Goal: Information Seeking & Learning: Learn about a topic

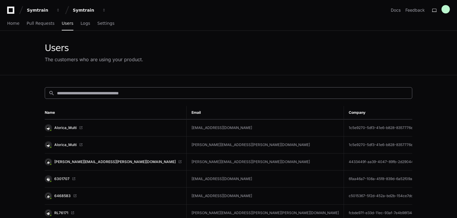
click at [130, 93] on input at bounding box center [232, 93] width 351 height 6
paste input "**********"
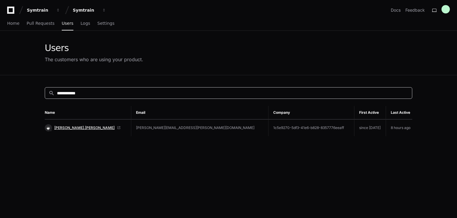
type input "**********"
click at [65, 126] on span "[PERSON_NAME].[PERSON_NAME]" at bounding box center [84, 127] width 60 height 5
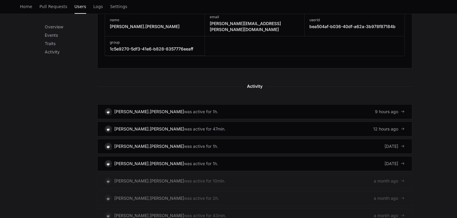
scroll to position [328, 0]
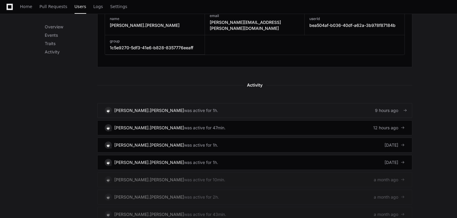
click at [184, 107] on div "was active for 1h." at bounding box center [201, 110] width 34 height 6
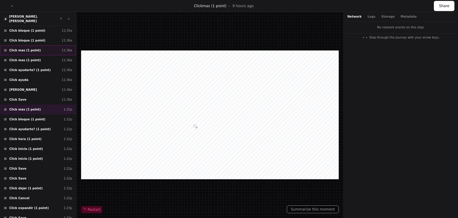
scroll to position [89, 0]
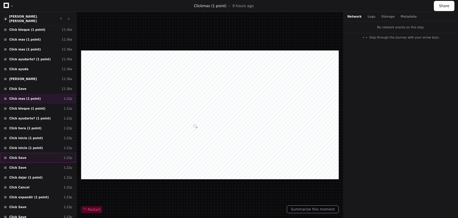
click at [33, 153] on div "Click Save 1:22p" at bounding box center [38, 158] width 76 height 10
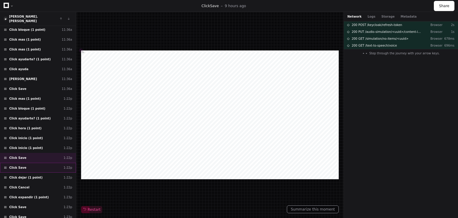
click at [33, 163] on div "Click Save 1:22p" at bounding box center [38, 168] width 76 height 10
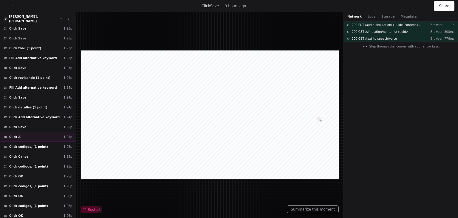
scroll to position [268, 0]
click at [33, 161] on div "Click codigos, (1 point) 1:25p" at bounding box center [38, 166] width 76 height 10
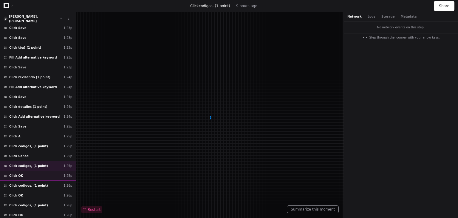
click at [30, 171] on div "Click OK 1:25p" at bounding box center [38, 176] width 76 height 10
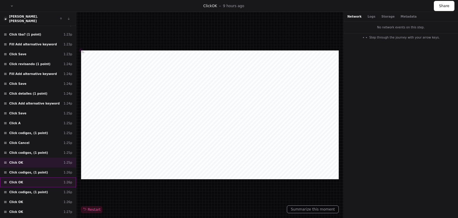
scroll to position [298, 0]
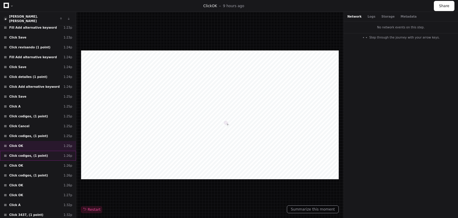
click at [41, 151] on div "Click codigos, (1 point) 1:26p" at bounding box center [38, 156] width 76 height 10
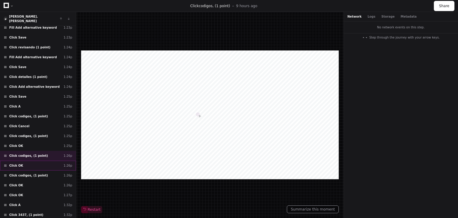
click at [39, 160] on div "Click OK 1:26p" at bounding box center [38, 165] width 76 height 10
click at [40, 151] on div "Click codigos, (1 point) 1:26p" at bounding box center [38, 156] width 76 height 10
click at [56, 160] on div "Click OK 1:26p" at bounding box center [38, 165] width 76 height 10
click at [53, 151] on div "Click codigos, (1 point) 1:26p" at bounding box center [38, 156] width 76 height 10
click at [49, 160] on div "Click OK 1:26p" at bounding box center [38, 165] width 76 height 10
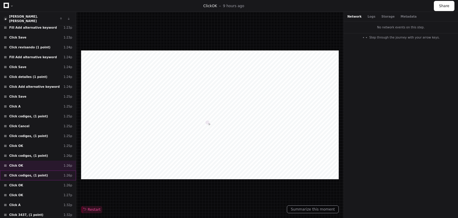
click at [49, 170] on div "Click codigos, (1 point) 1:26p" at bounding box center [38, 175] width 76 height 10
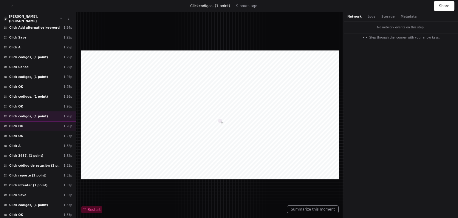
scroll to position [358, 0]
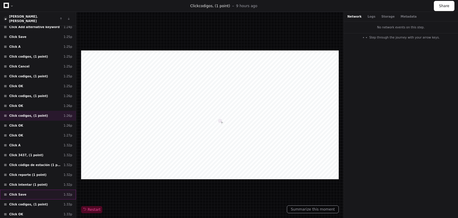
click at [31, 189] on div "Click Save 1:32p" at bounding box center [38, 194] width 76 height 10
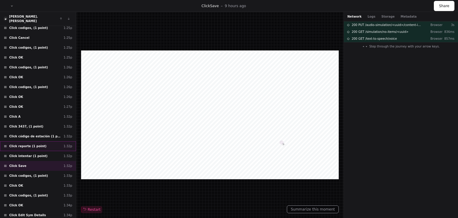
scroll to position [386, 0]
click at [31, 85] on span "Click codigos, (1 point)" at bounding box center [28, 87] width 39 height 4
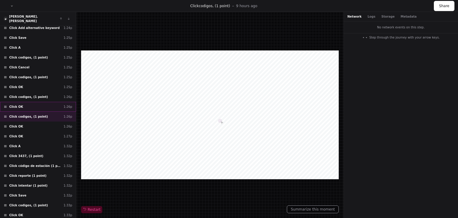
scroll to position [356, 0]
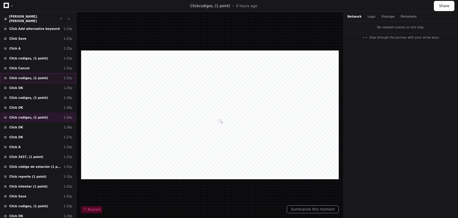
click at [41, 73] on div "Click codigos, (1 point) 1:25p" at bounding box center [38, 78] width 76 height 10
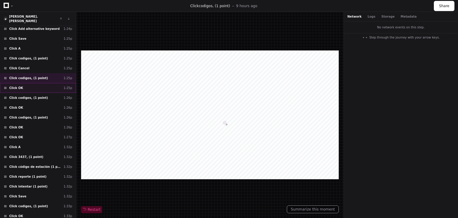
click at [56, 83] on div "Click OK 1:25p" at bounding box center [38, 88] width 76 height 10
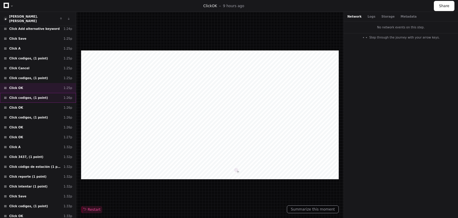
click at [41, 93] on div "Click codigos, (1 point) 1:26p" at bounding box center [38, 98] width 76 height 10
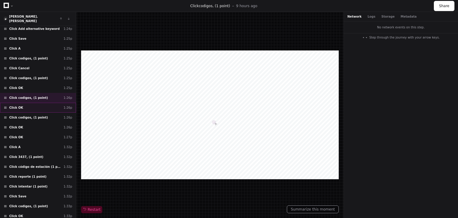
click at [27, 103] on div "Click OK 1:26p" at bounding box center [38, 108] width 76 height 10
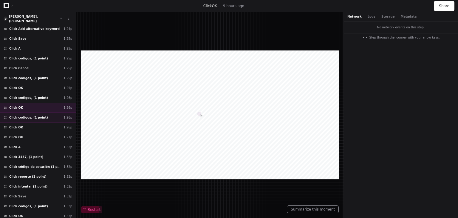
click at [57, 112] on div "Click codigos, (1 point) 1:26p" at bounding box center [38, 117] width 76 height 10
